Goal: Task Accomplishment & Management: Use online tool/utility

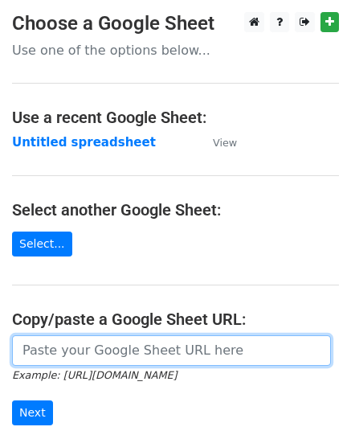
click at [84, 340] on input "url" at bounding box center [171, 350] width 319 height 31
paste input "[URL][DOMAIN_NAME]"
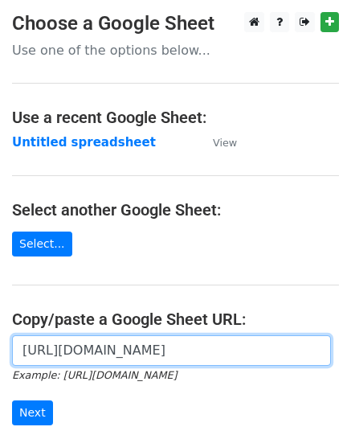
scroll to position [0, 383]
type input "https://docs.google.com/spreadsheets/d/1CWXQPbUmW_RWyA84CO0ZpMm4pUbcSJnmrHxF__l…"
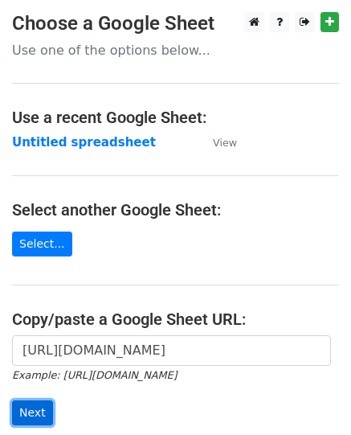
click at [42, 402] on input "Next" at bounding box center [32, 412] width 41 height 25
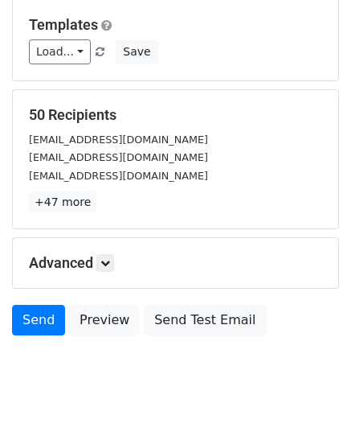
scroll to position [190, 0]
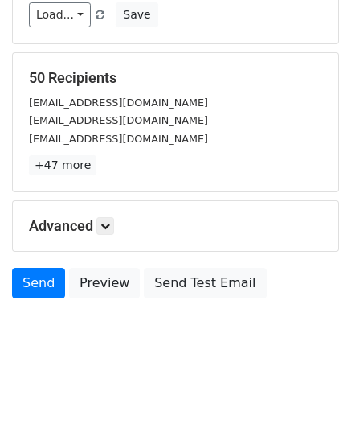
click at [51, 298] on div "Send Preview Send Test Email" at bounding box center [175, 287] width 351 height 39
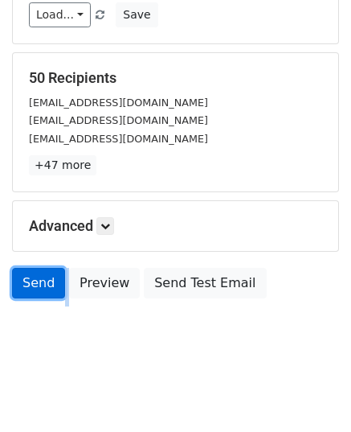
click at [44, 285] on link "Send" at bounding box center [38, 283] width 53 height 31
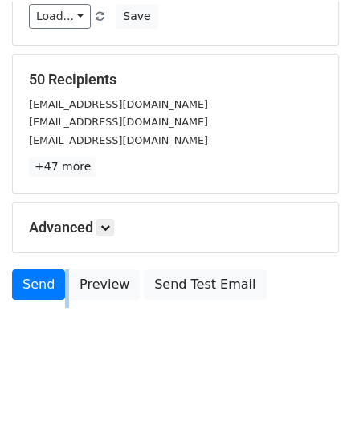
scroll to position [186, 0]
